Goal: Information Seeking & Learning: Understand process/instructions

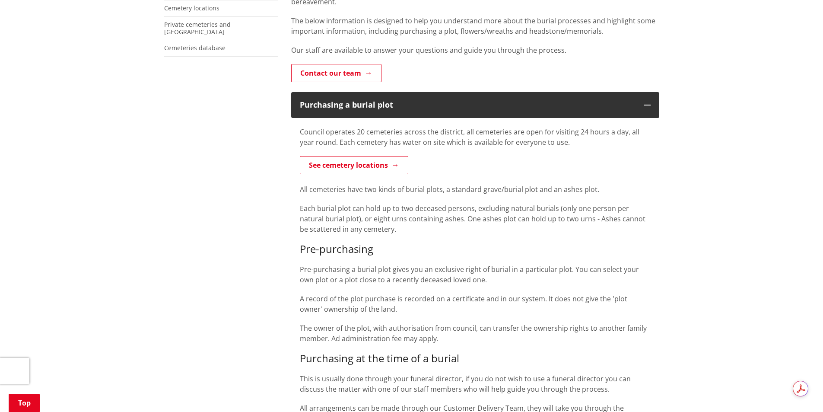
scroll to position [216, 0]
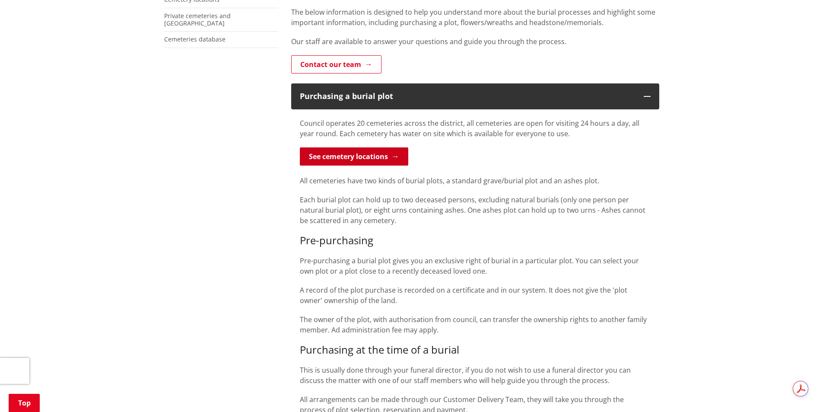
click at [373, 157] on link "See cemetery locations" at bounding box center [354, 156] width 109 height 18
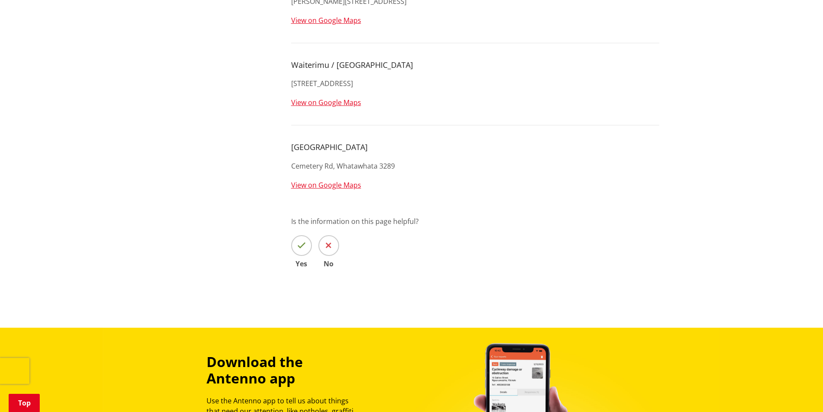
scroll to position [1816, 0]
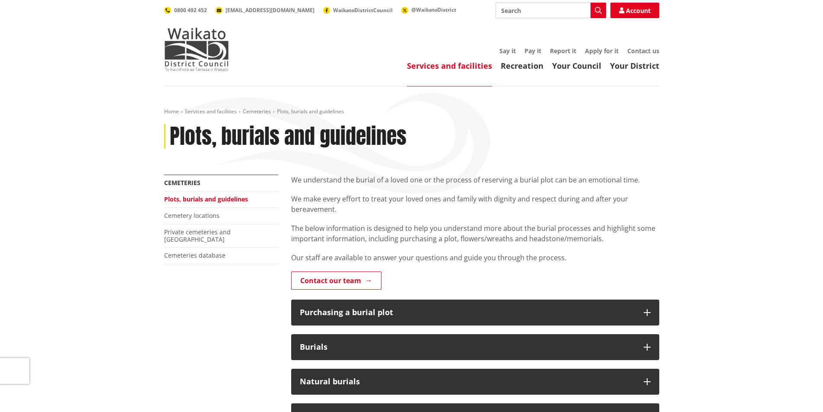
scroll to position [216, 0]
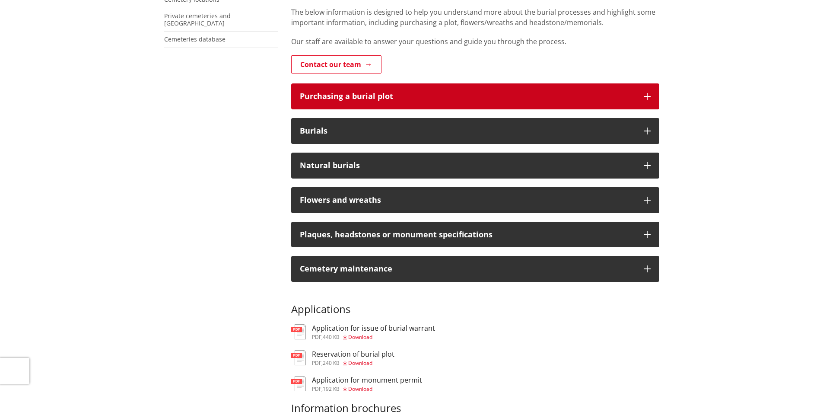
click at [501, 104] on button "Purchasing a burial plot" at bounding box center [475, 96] width 368 height 26
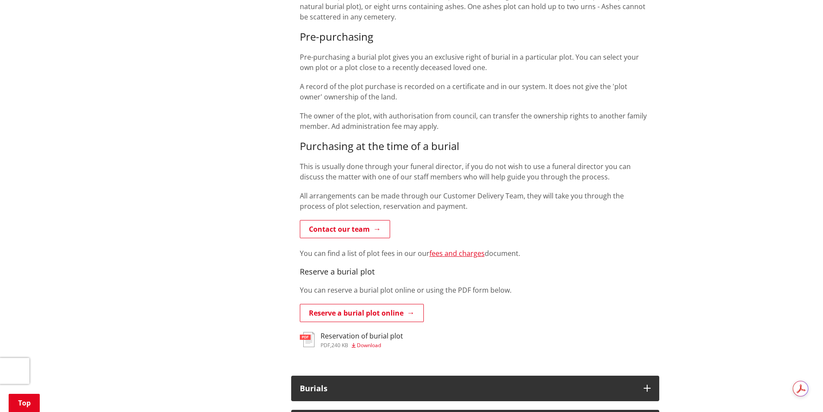
scroll to position [432, 0]
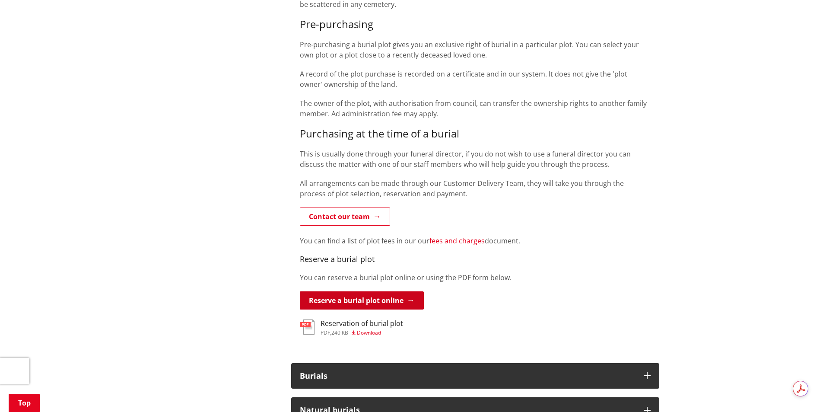
click at [405, 300] on link "Reserve a burial plot online" at bounding box center [362, 300] width 124 height 18
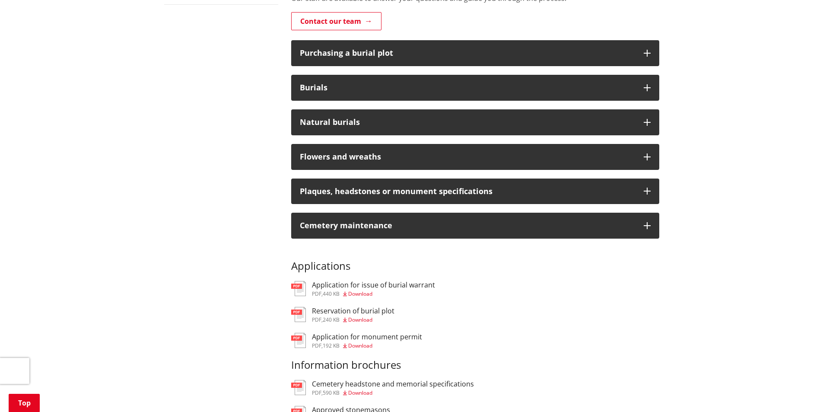
scroll to position [43, 0]
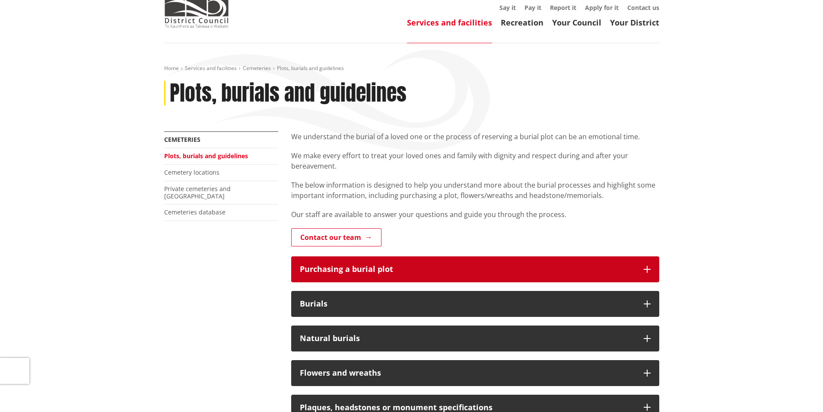
click at [498, 263] on button "Purchasing a burial plot" at bounding box center [475, 269] width 368 height 26
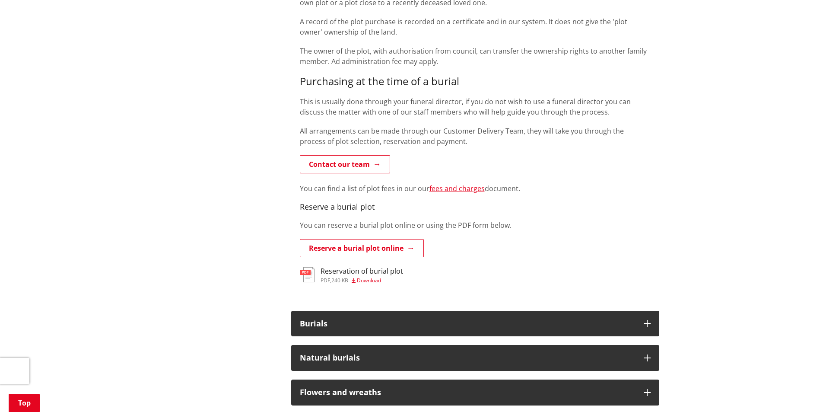
scroll to position [562, 0]
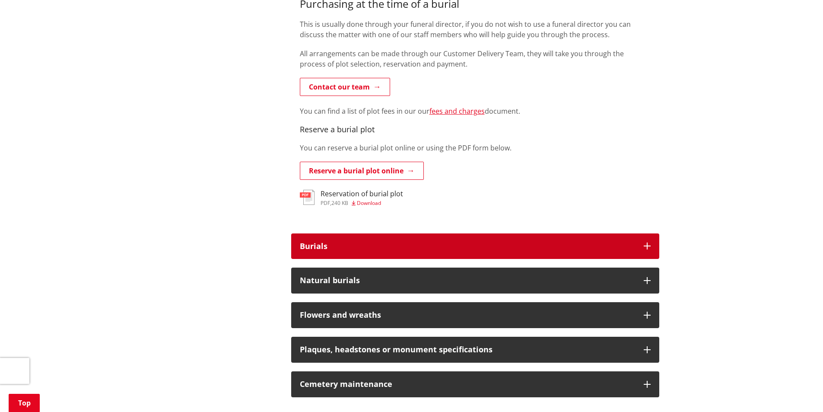
click at [493, 244] on div "Burials" at bounding box center [467, 246] width 335 height 9
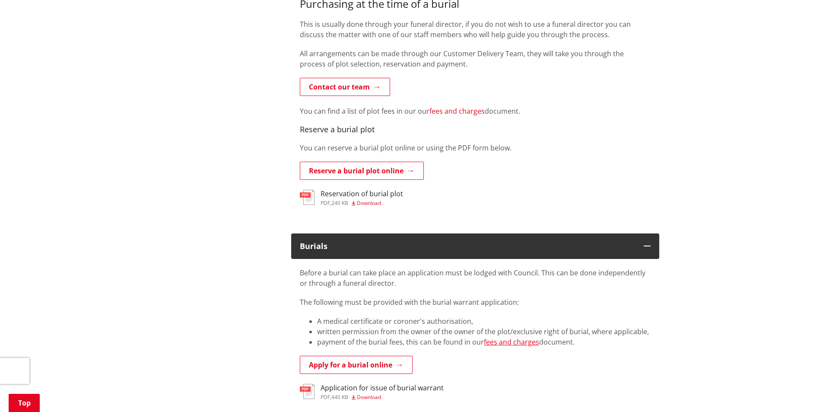
click at [463, 110] on link "fees and charges" at bounding box center [457, 111] width 55 height 10
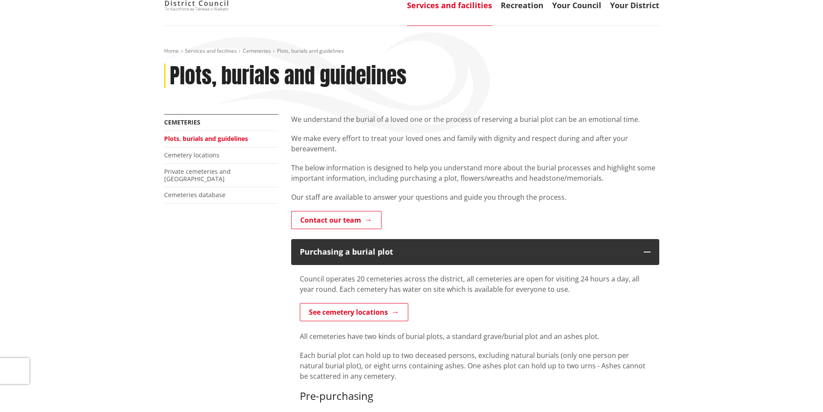
scroll to position [0, 0]
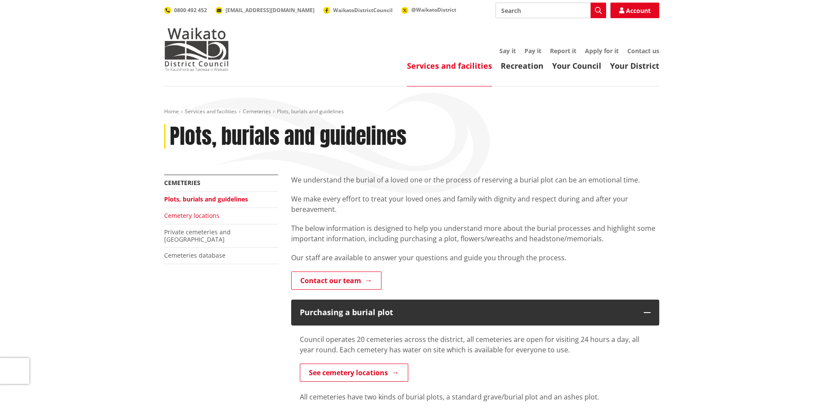
click at [205, 213] on link "Cemetery locations" at bounding box center [191, 215] width 55 height 8
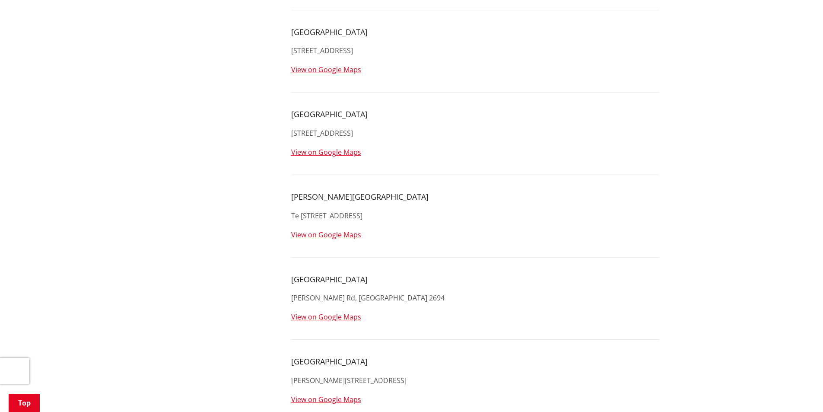
scroll to position [1513, 0]
